Goal: Task Accomplishment & Management: Manage account settings

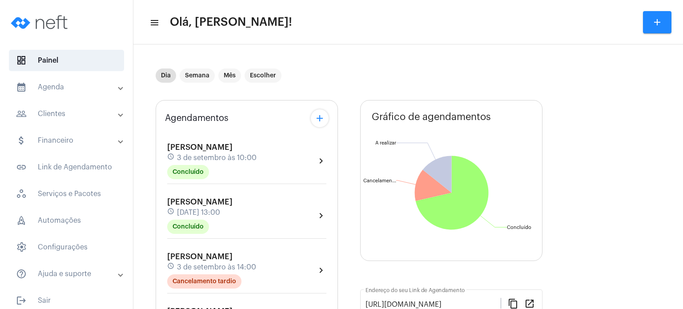
click at [159, 146] on div "Agendamentos add [PERSON_NAME] schedule [DATE] 10:00 Concluído chevron_right [P…" at bounding box center [247, 311] width 182 height 423
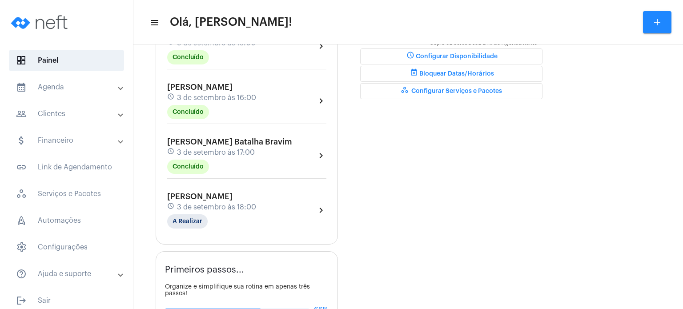
scroll to position [285, 0]
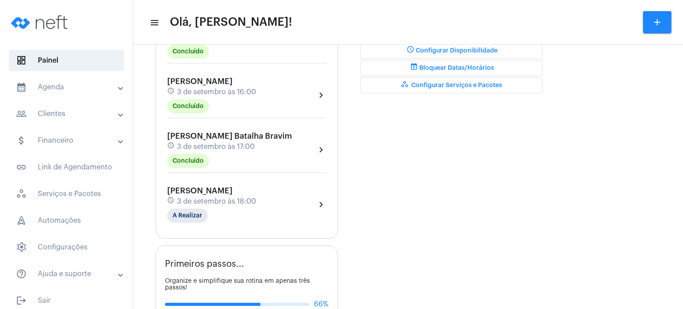
click at [183, 144] on span "3 de setembro às 17:00" at bounding box center [216, 147] width 78 height 8
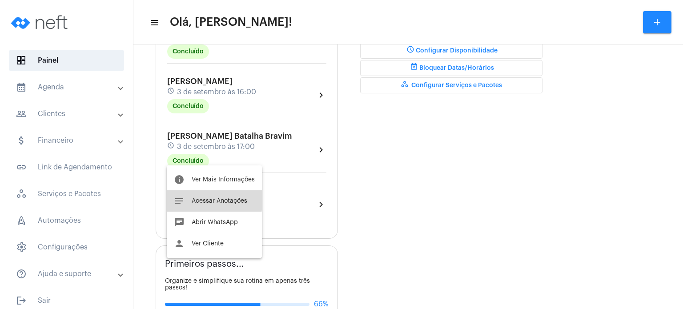
click at [189, 199] on button "notes Acessar Anotações" at bounding box center [214, 200] width 95 height 21
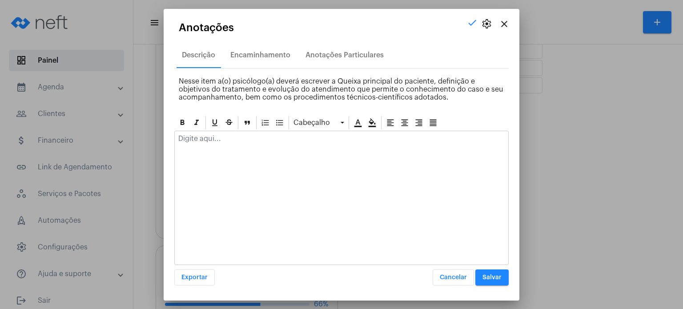
click at [228, 138] on p at bounding box center [341, 139] width 326 height 8
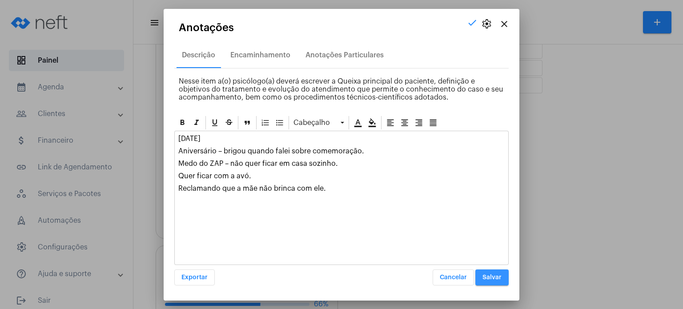
click at [491, 277] on span "Salvar" at bounding box center [492, 277] width 19 height 6
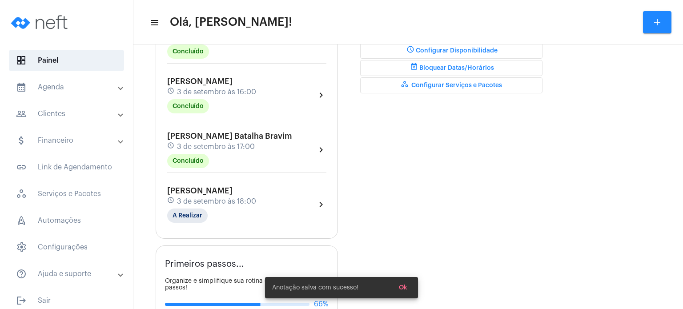
click at [233, 192] on span "[PERSON_NAME]" at bounding box center [199, 191] width 65 height 8
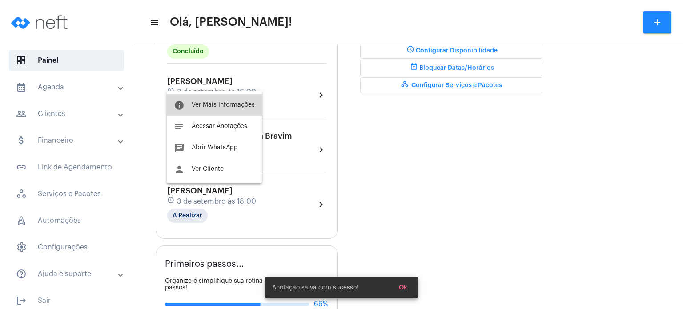
click at [230, 110] on button "info Ver Mais Informações" at bounding box center [214, 104] width 95 height 21
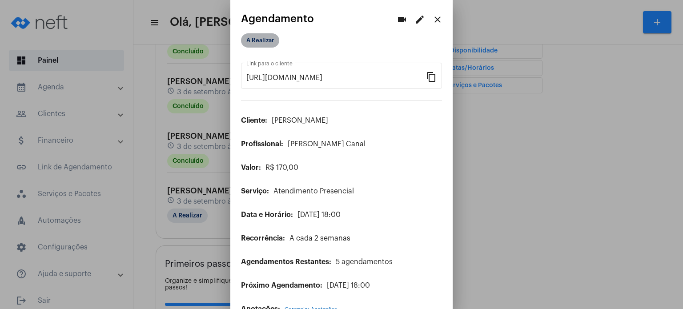
click at [271, 42] on mat-chip "A Realizar" at bounding box center [260, 40] width 38 height 14
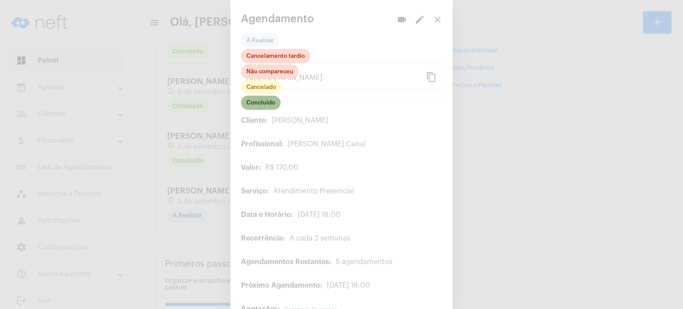
click at [261, 105] on mat-chip "Concluído" at bounding box center [261, 103] width 40 height 14
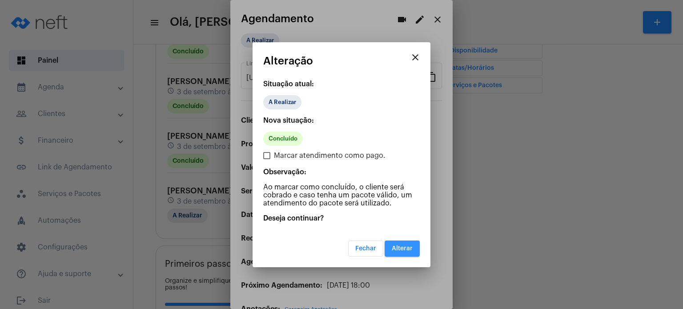
click at [406, 245] on span "Alterar" at bounding box center [402, 248] width 21 height 6
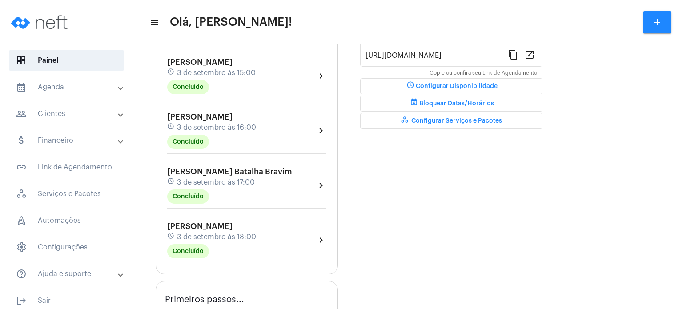
scroll to position [267, 0]
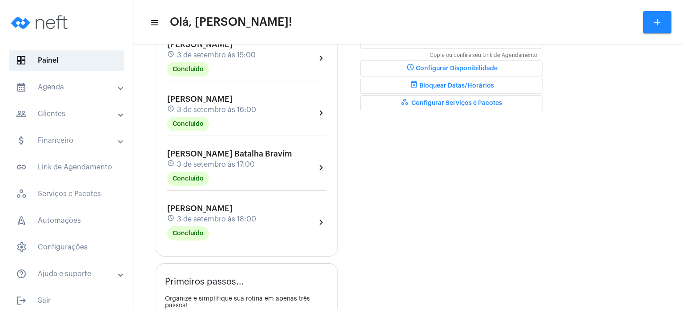
click at [229, 206] on span "[PERSON_NAME]" at bounding box center [199, 209] width 65 height 8
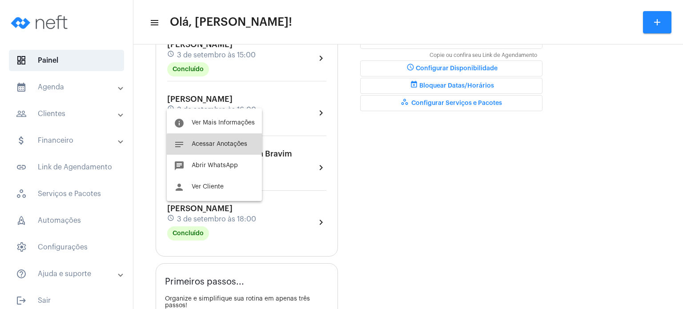
click at [224, 145] on span "Acessar Anotações" at bounding box center [220, 144] width 56 height 6
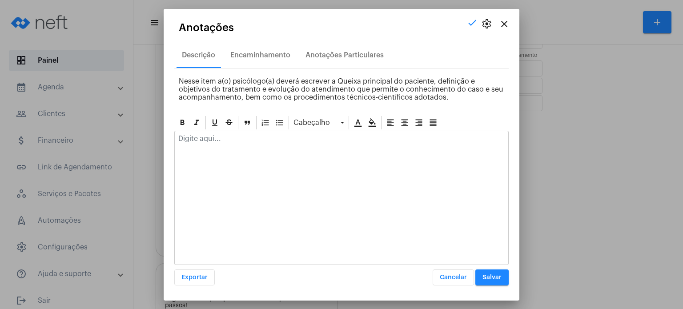
click at [224, 145] on div at bounding box center [342, 141] width 334 height 20
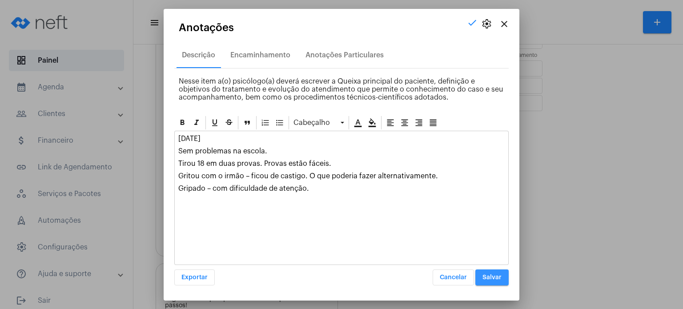
click at [493, 281] on button "Salvar" at bounding box center [491, 278] width 33 height 16
